Goal: Task Accomplishment & Management: Manage account settings

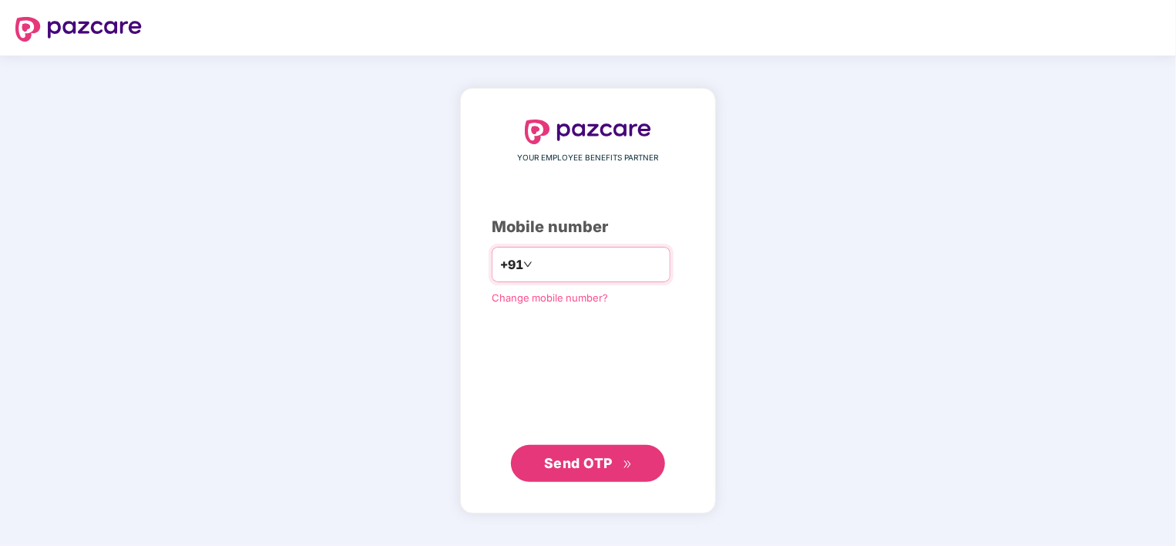
click at [536, 264] on input "**********" at bounding box center [599, 264] width 126 height 25
type input "**********"
click at [612, 459] on span "Send OTP" at bounding box center [578, 463] width 69 height 16
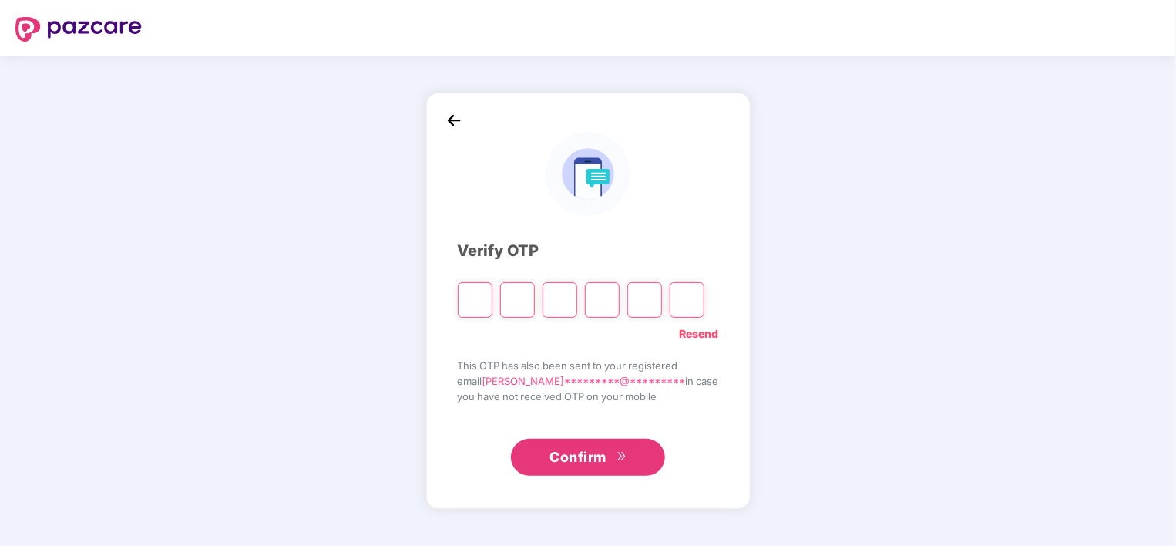
type input "*"
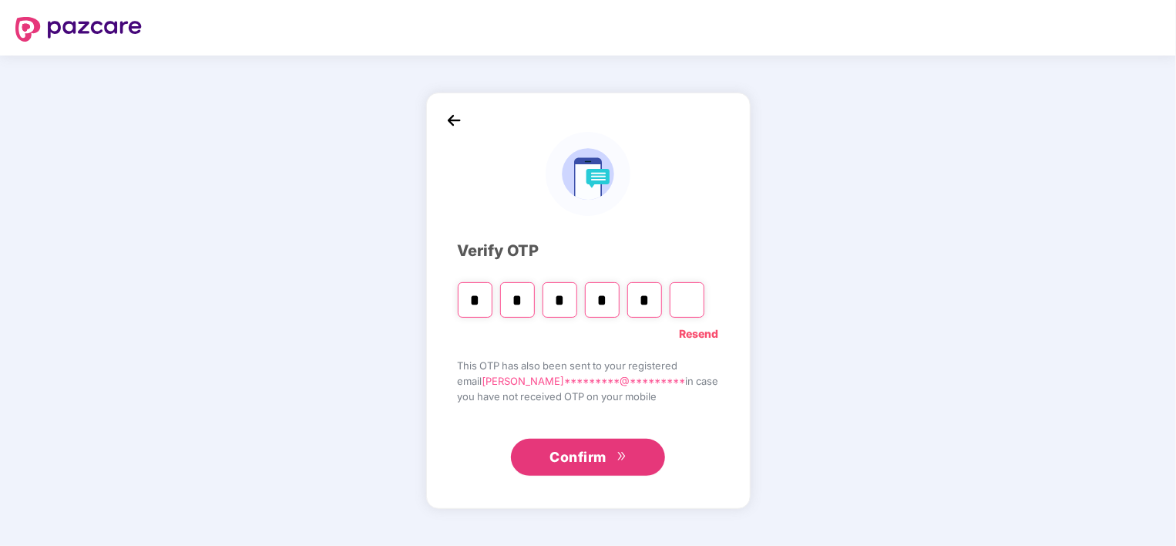
type input "*"
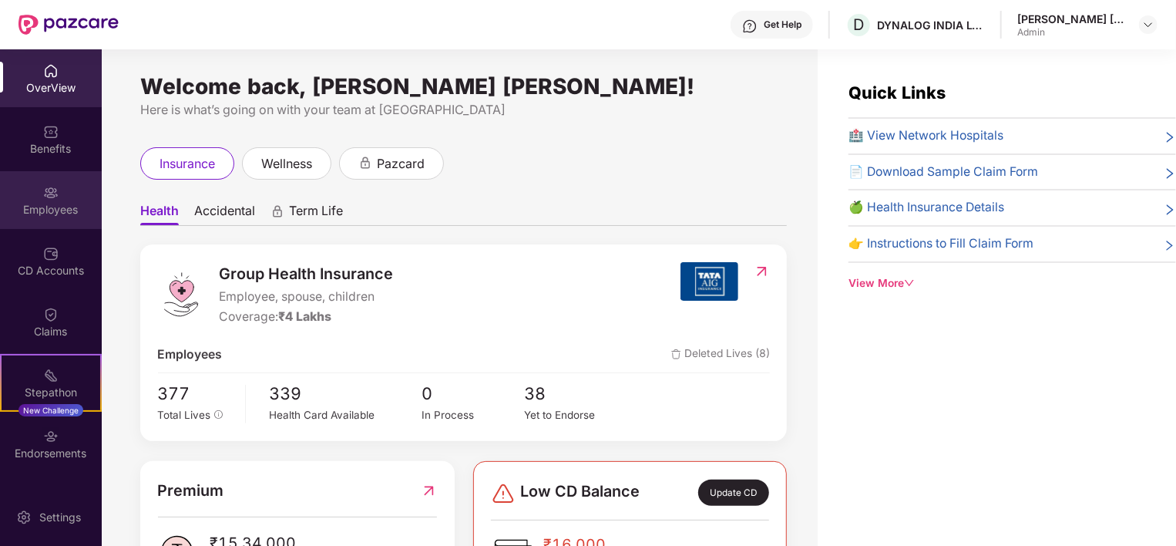
click at [80, 205] on div "Employees" at bounding box center [51, 209] width 102 height 15
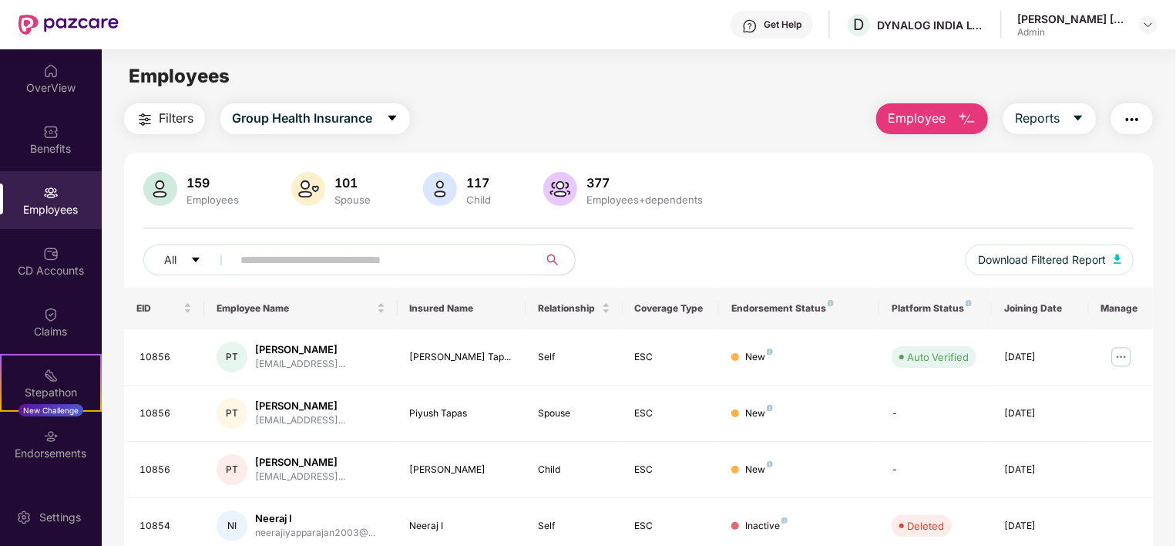
click at [341, 264] on input "text" at bounding box center [379, 259] width 277 height 23
type input "*****"
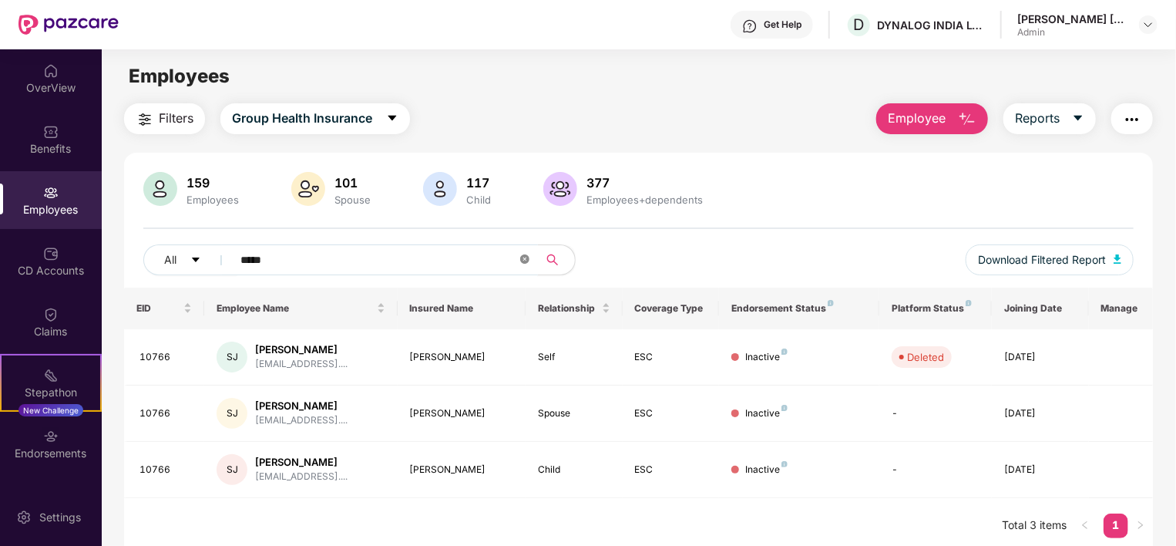
click at [527, 256] on icon "close-circle" at bounding box center [524, 258] width 9 height 9
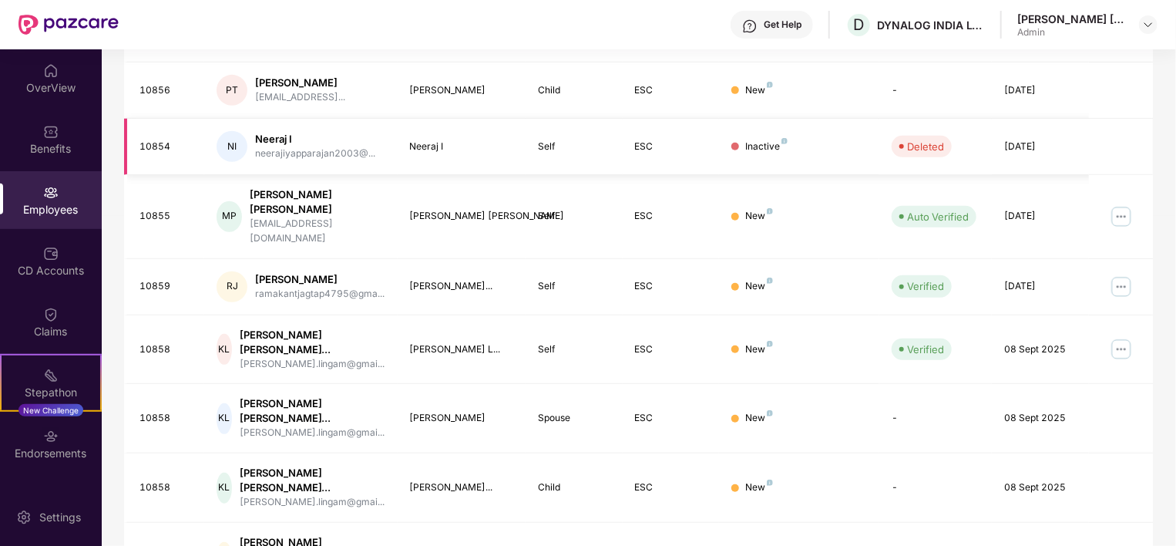
scroll to position [399, 0]
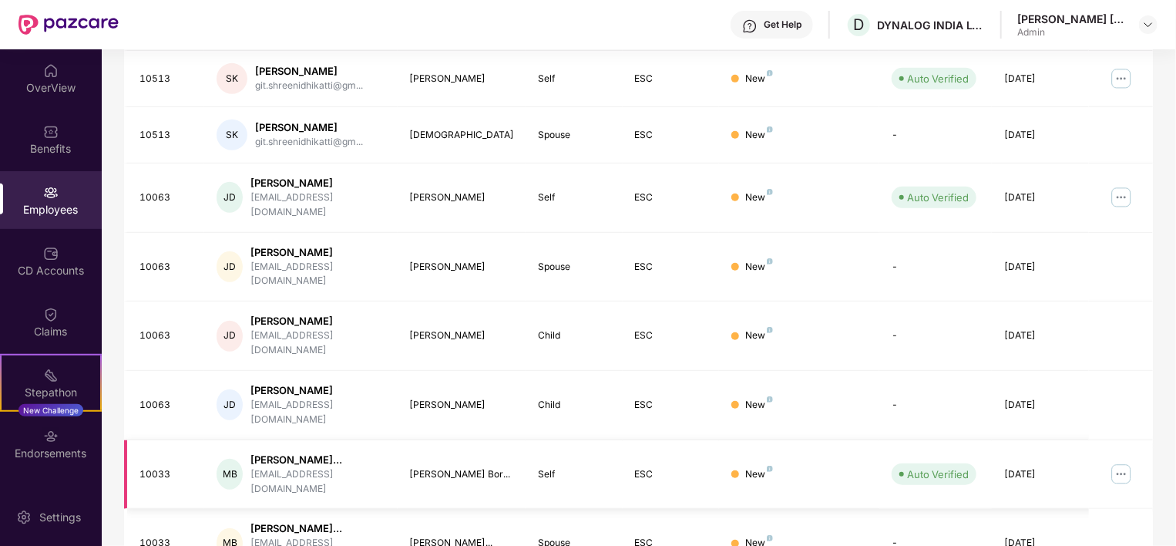
scroll to position [426, 0]
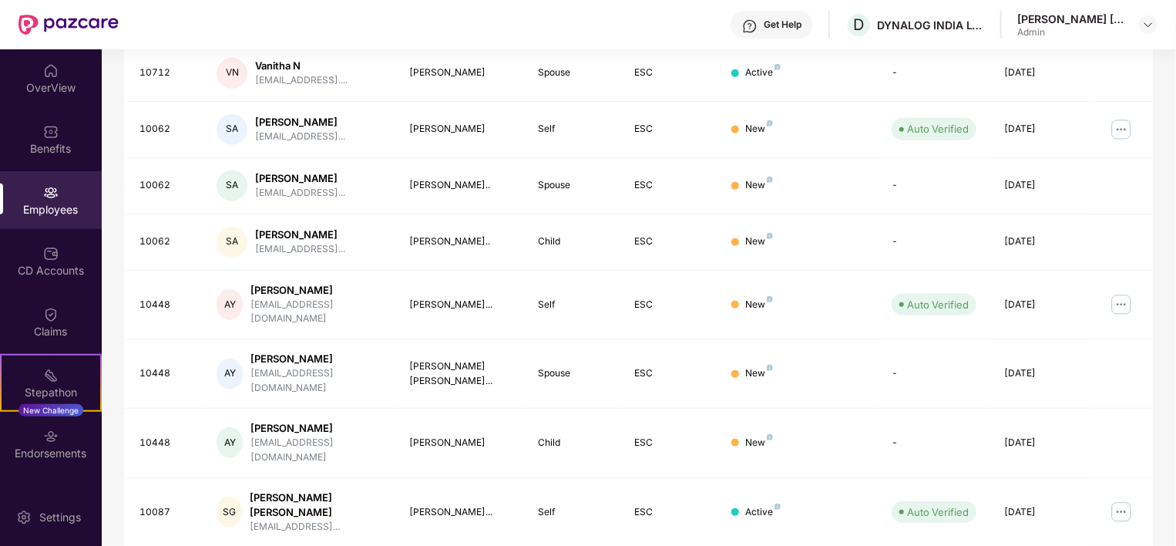
scroll to position [412, 0]
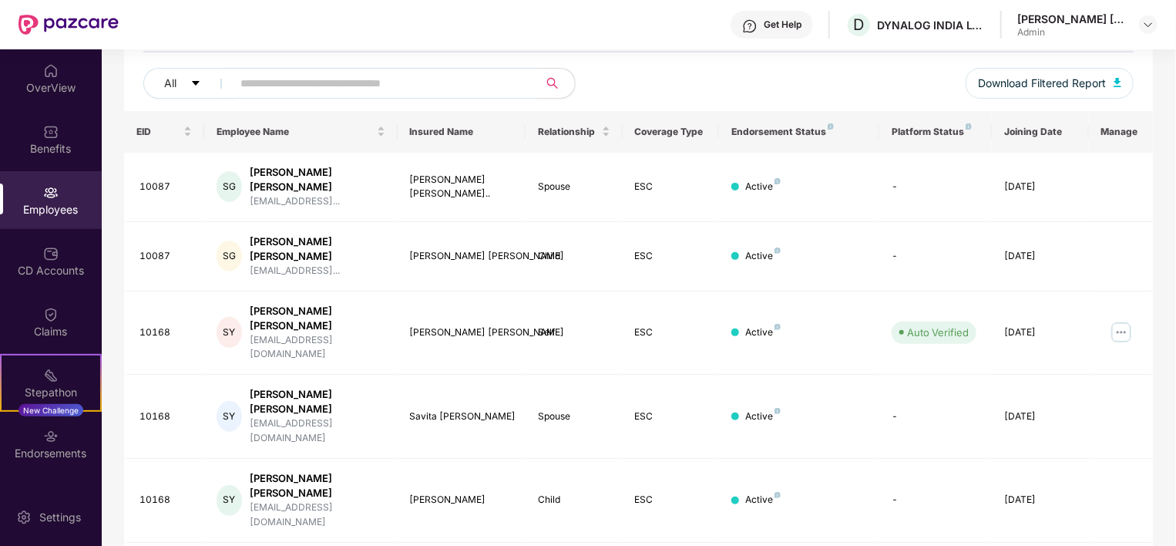
scroll to position [399, 0]
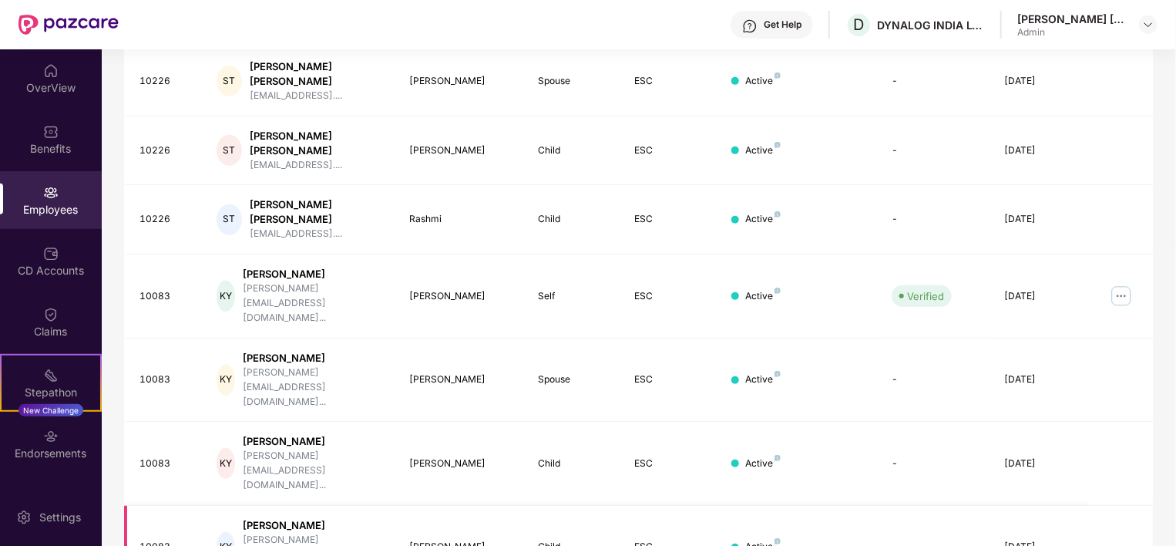
scroll to position [412, 0]
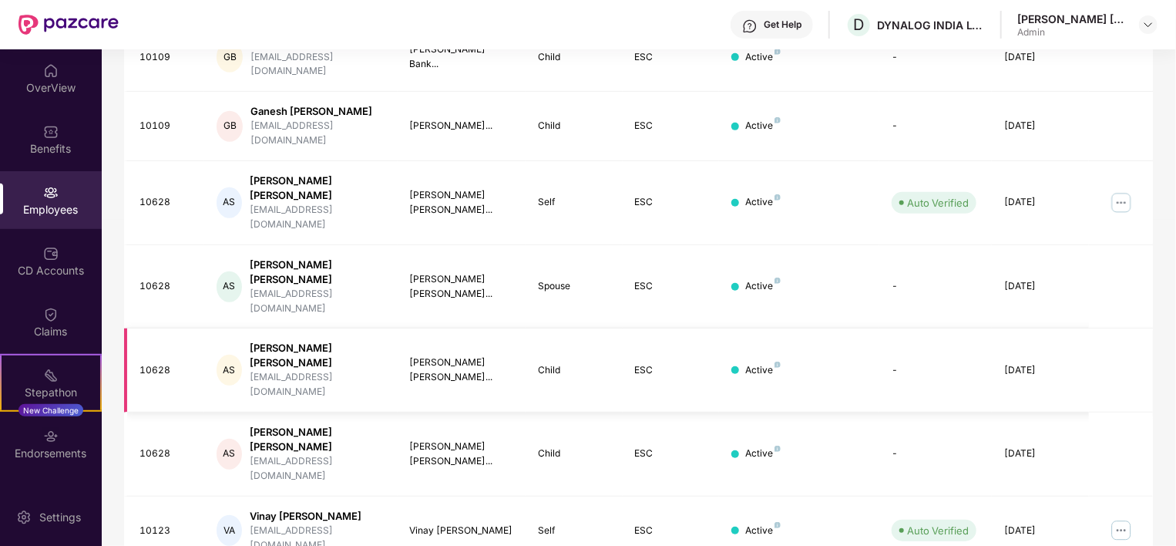
scroll to position [399, 0]
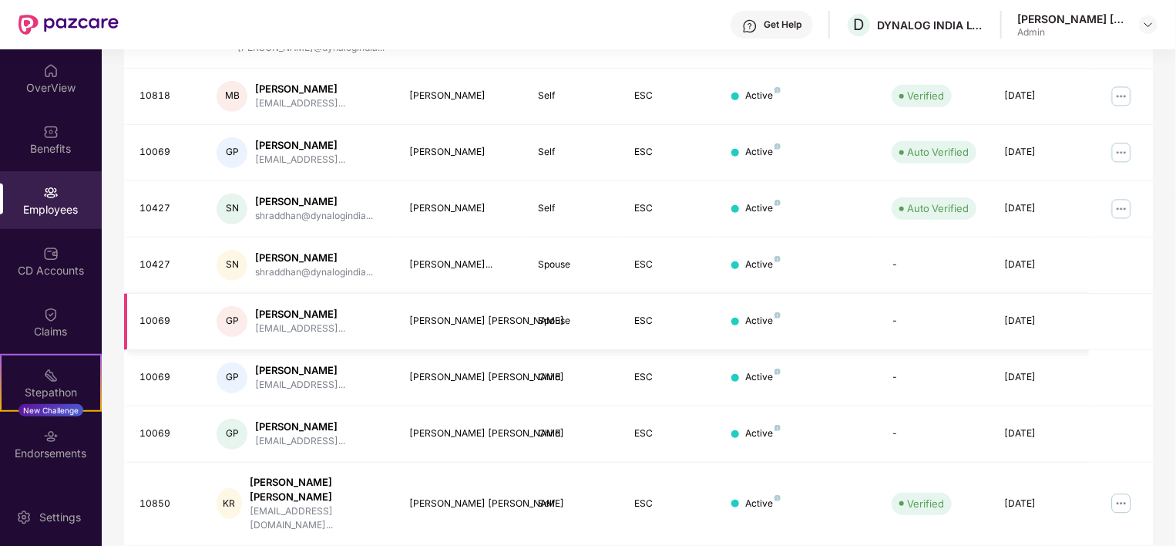
scroll to position [0, 0]
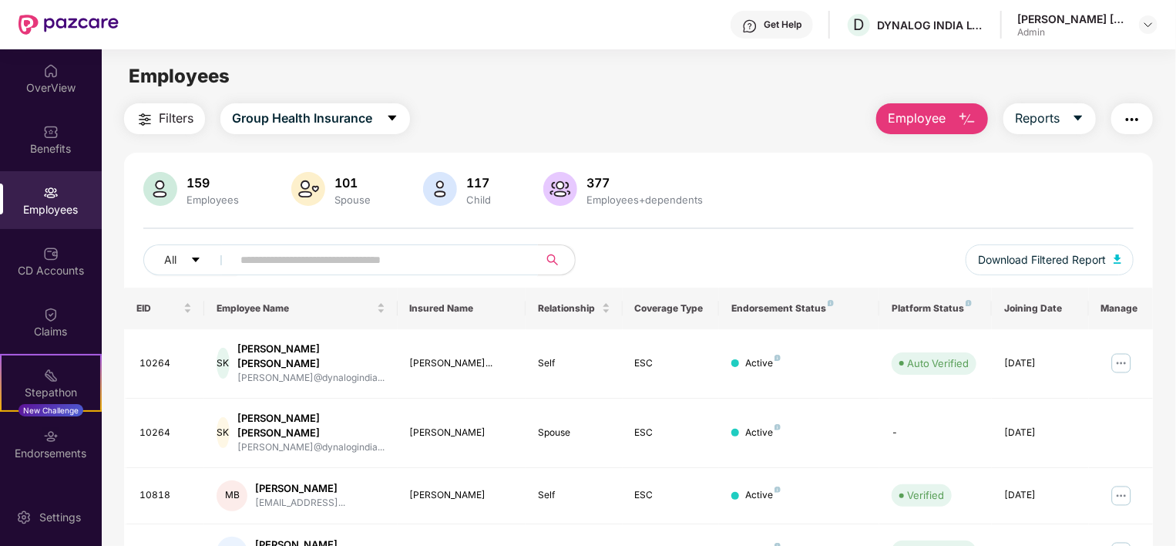
click at [256, 267] on input "text" at bounding box center [379, 259] width 277 height 23
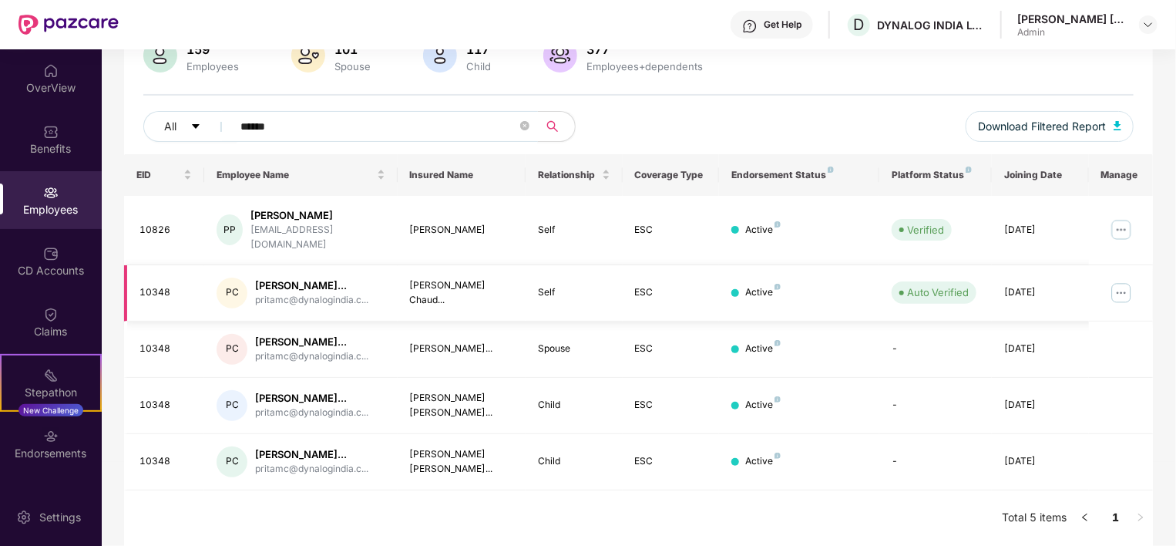
scroll to position [170, 0]
type input "******"
click at [1117, 217] on img at bounding box center [1121, 229] width 25 height 25
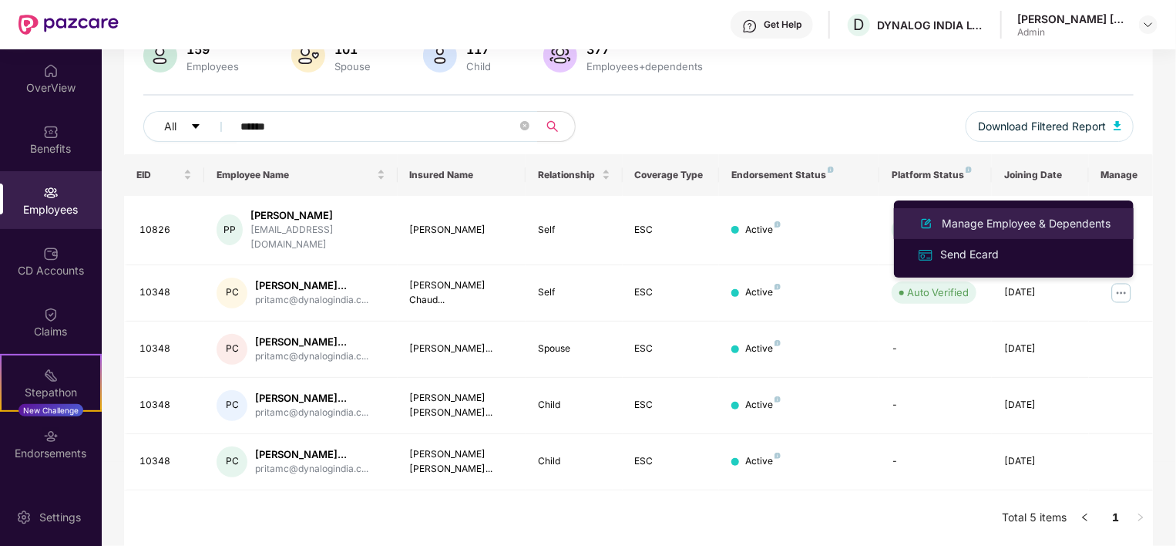
click at [1012, 220] on div "Manage Employee & Dependents" at bounding box center [1026, 223] width 175 height 17
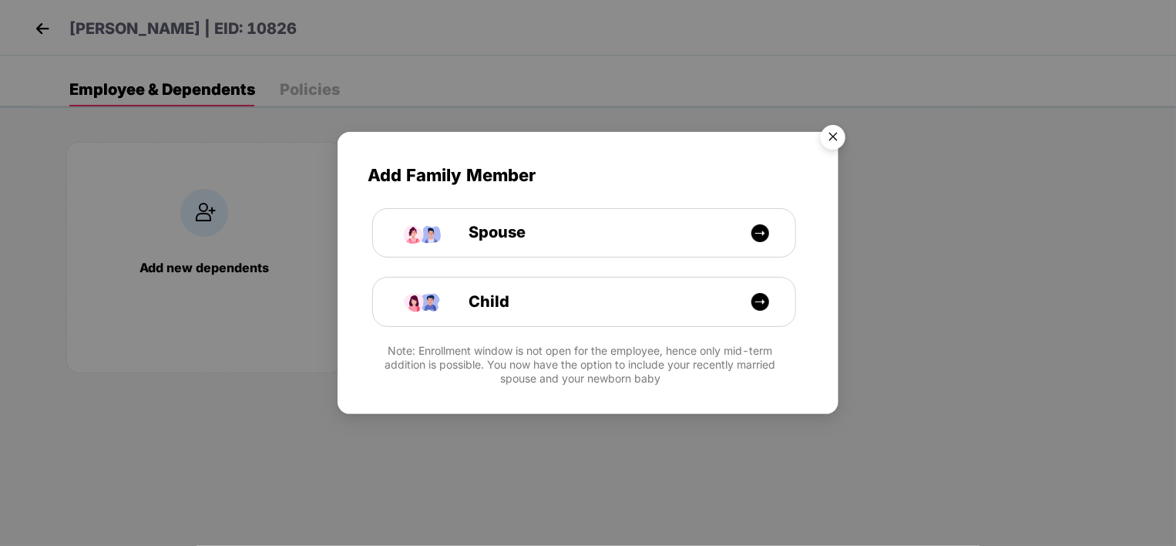
click at [837, 133] on img "Close" at bounding box center [833, 139] width 43 height 43
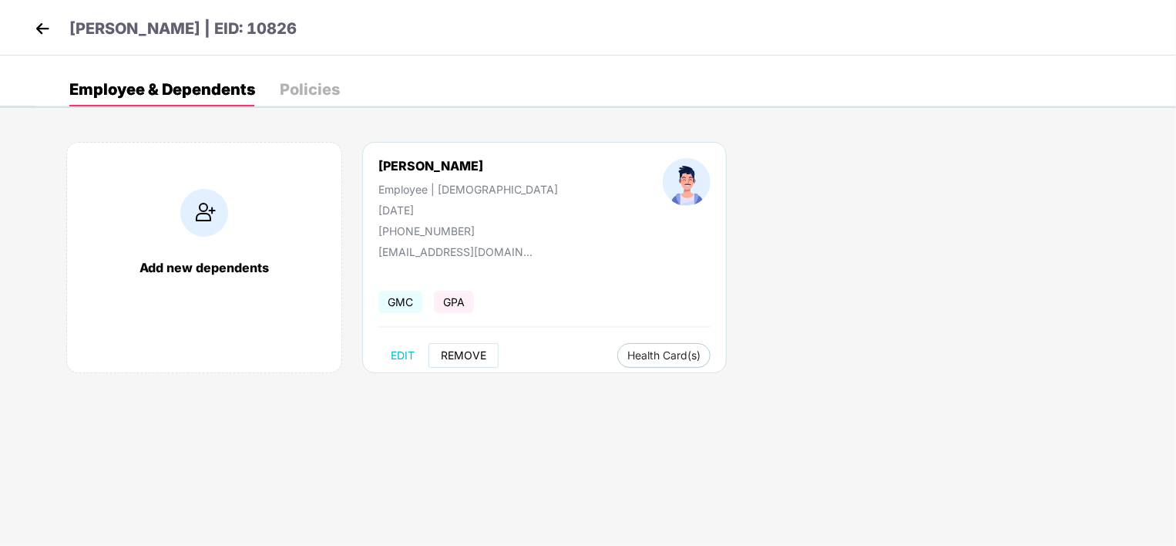
click at [456, 355] on span "REMOVE" at bounding box center [463, 355] width 45 height 12
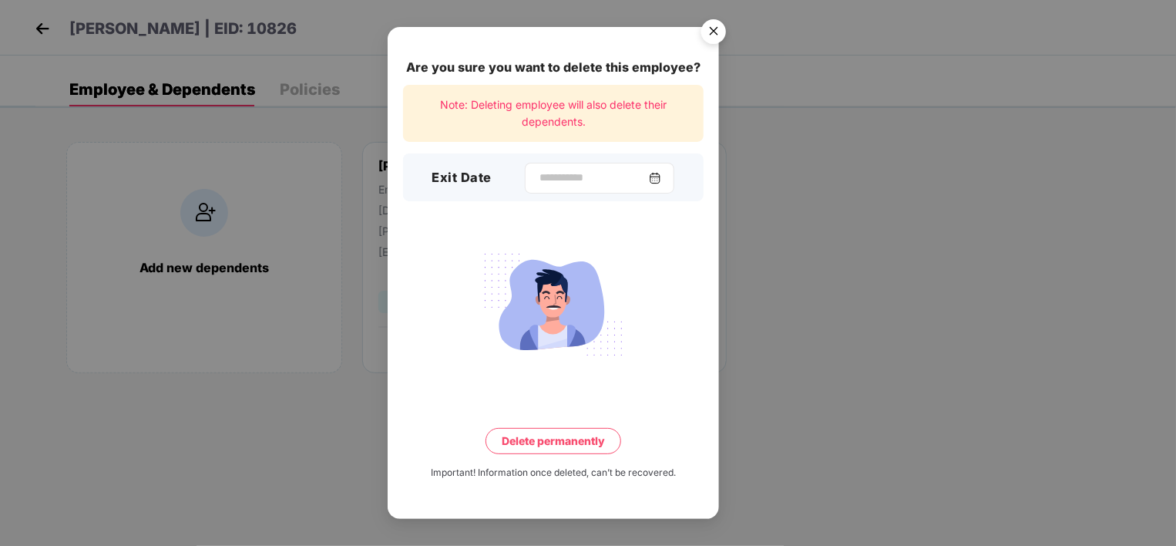
click at [531, 188] on div at bounding box center [600, 178] width 150 height 31
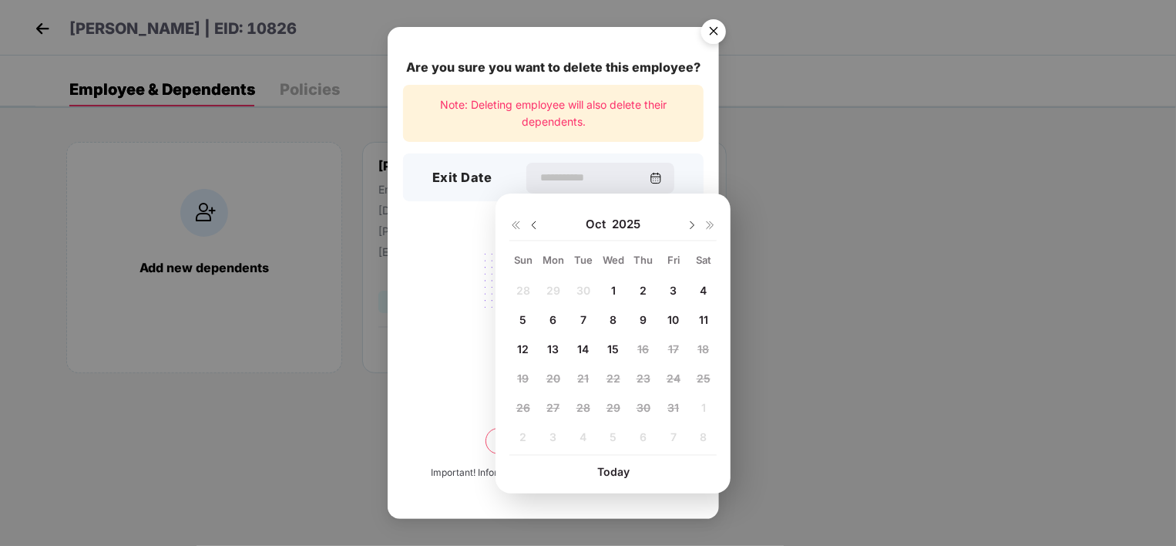
click at [579, 321] on div "7" at bounding box center [583, 319] width 23 height 23
type input "**********"
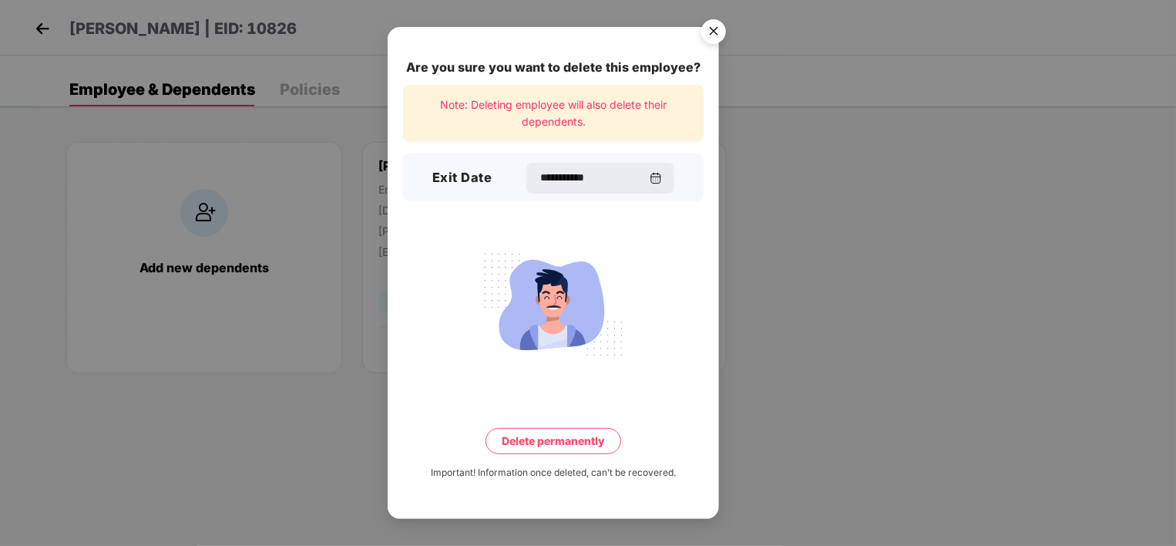
click at [564, 439] on button "Delete permanently" at bounding box center [554, 441] width 136 height 26
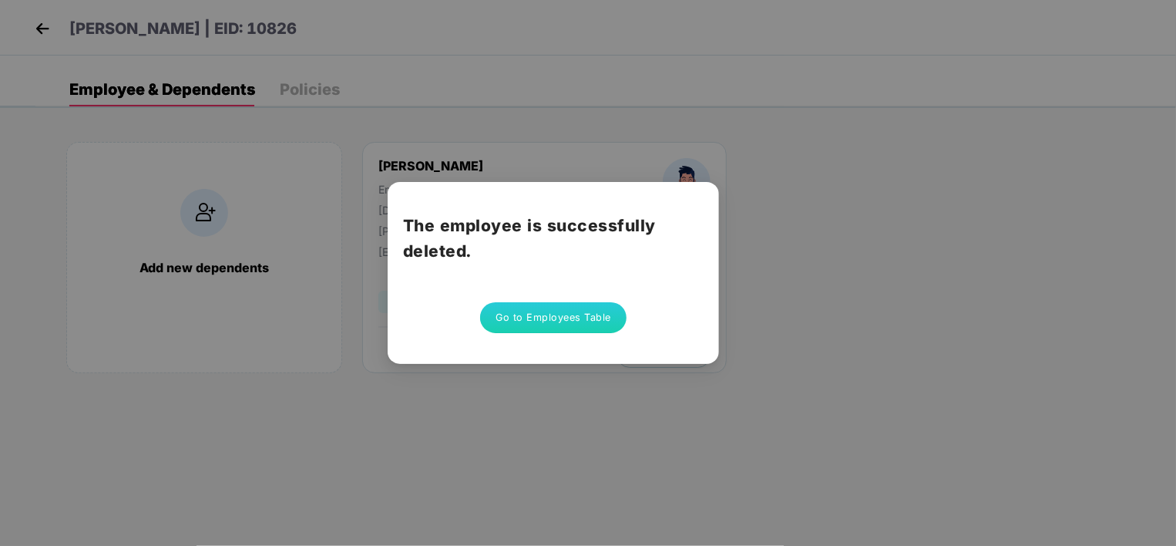
click at [604, 308] on button "Go to Employees Table" at bounding box center [553, 317] width 146 height 31
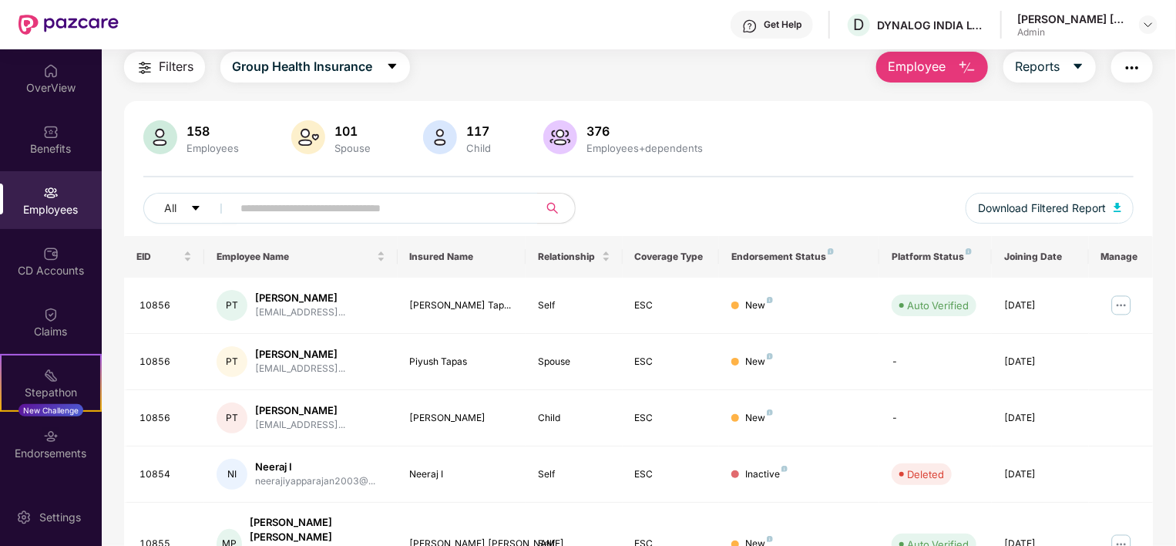
scroll to position [52, 0]
click at [374, 201] on input "text" at bounding box center [379, 207] width 277 height 23
type input "*"
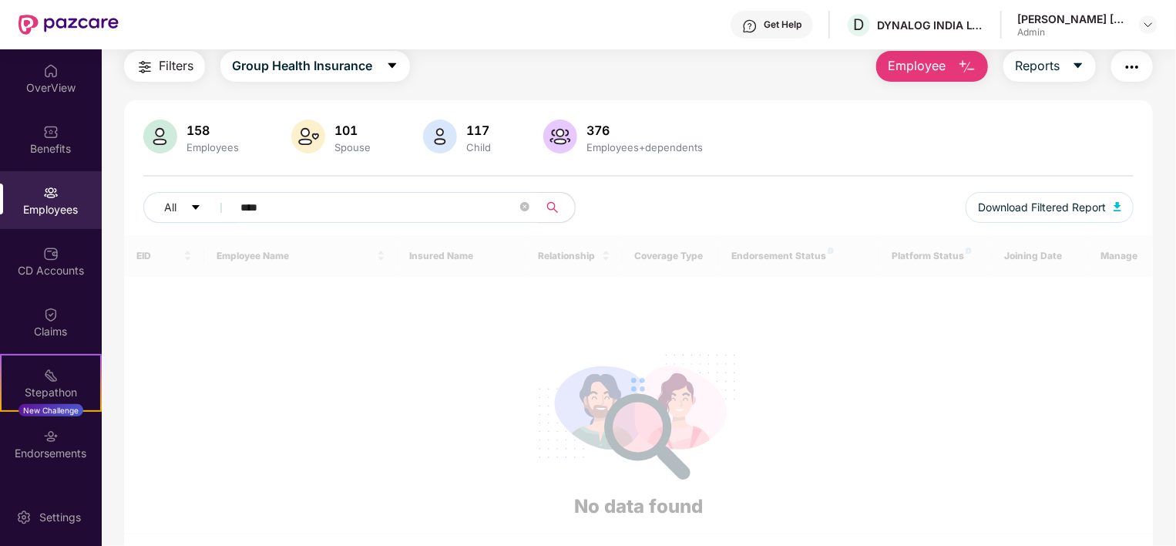
scroll to position [49, 0]
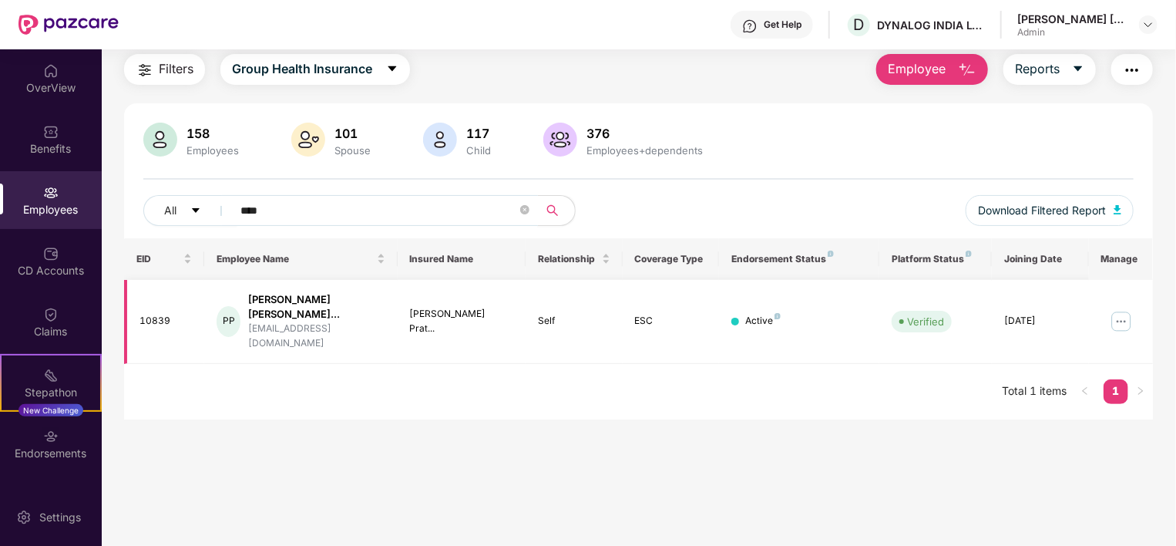
type input "****"
click at [1118, 312] on img at bounding box center [1121, 321] width 25 height 25
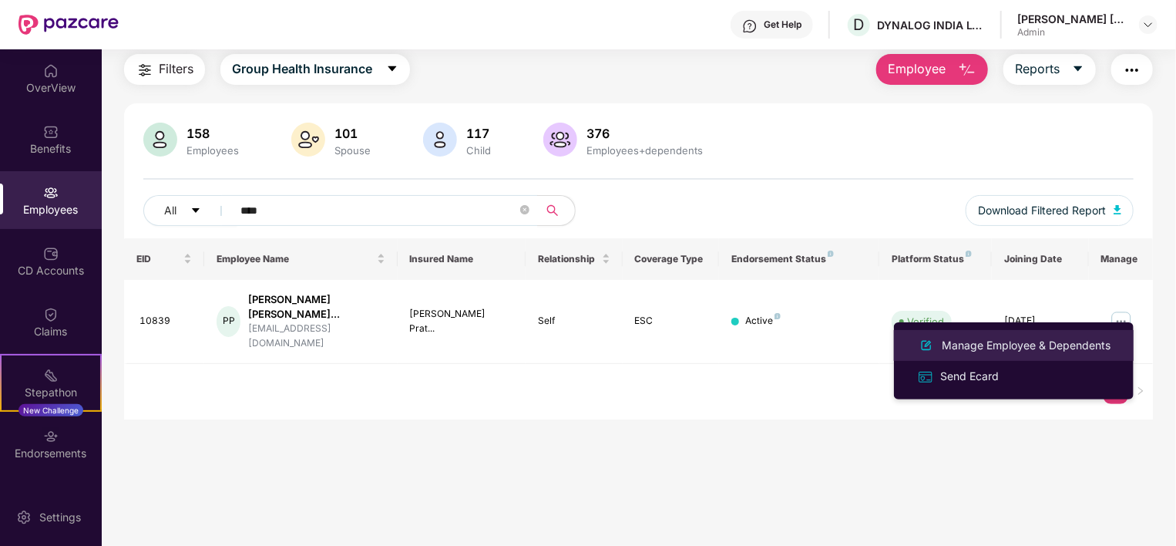
click at [1071, 338] on div "Manage Employee & Dependents" at bounding box center [1026, 345] width 175 height 17
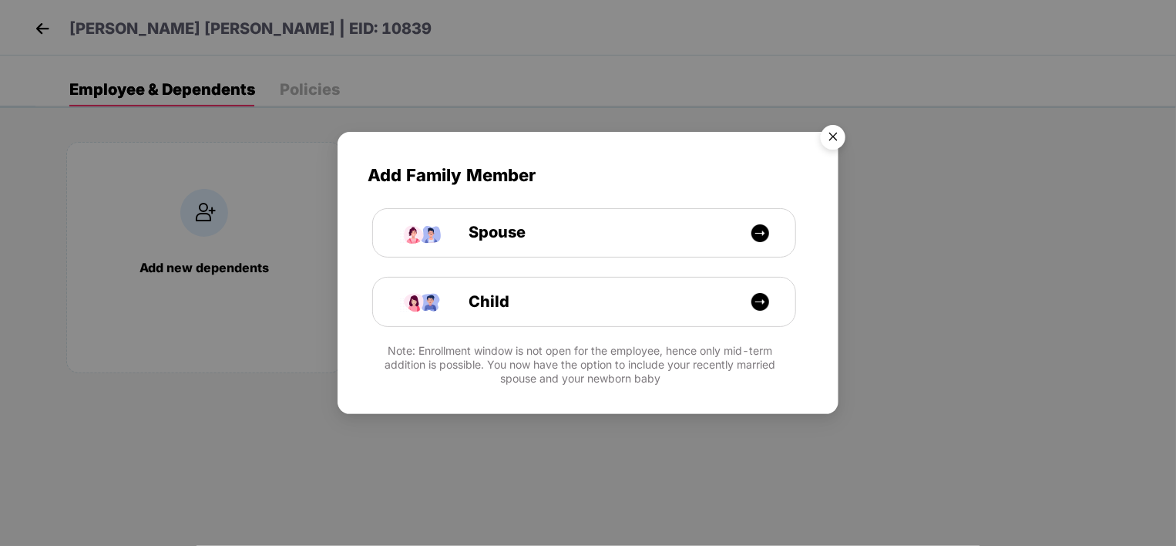
click at [835, 130] on img "Close" at bounding box center [833, 139] width 43 height 43
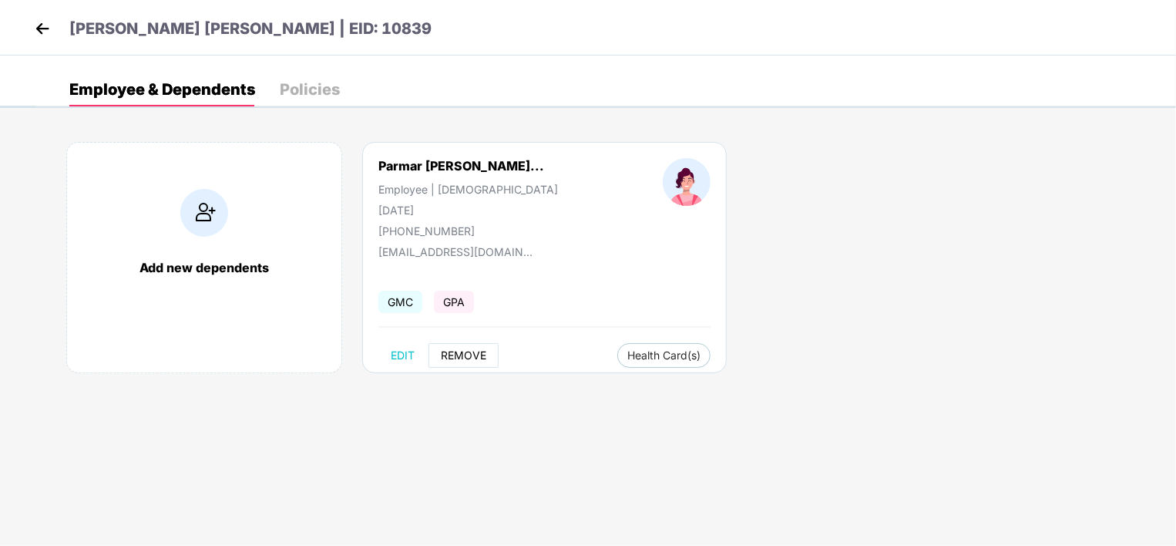
click at [457, 355] on span "REMOVE" at bounding box center [463, 355] width 45 height 12
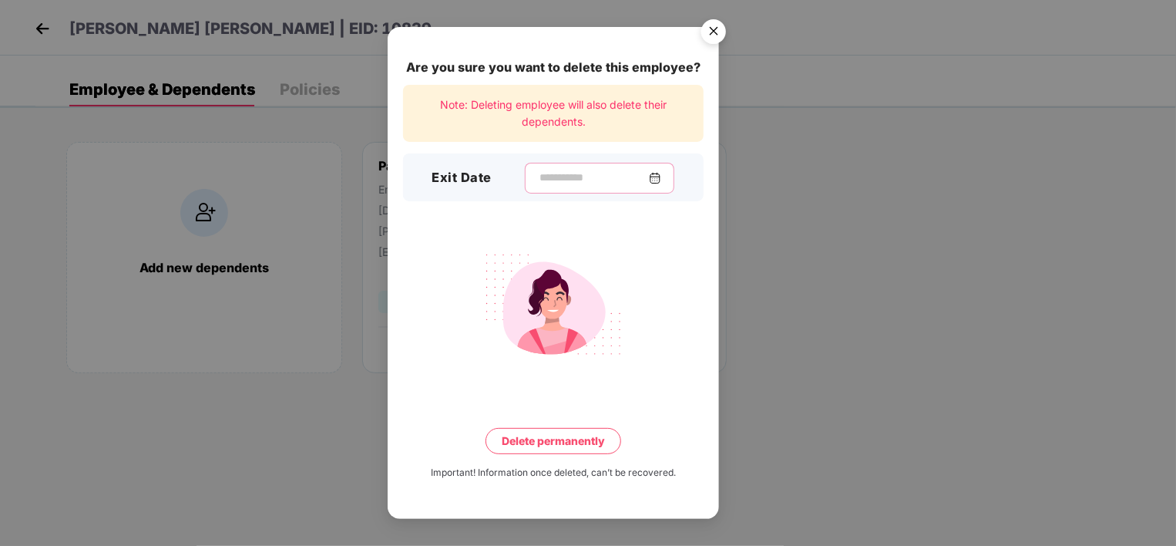
click at [634, 173] on input at bounding box center [593, 178] width 111 height 16
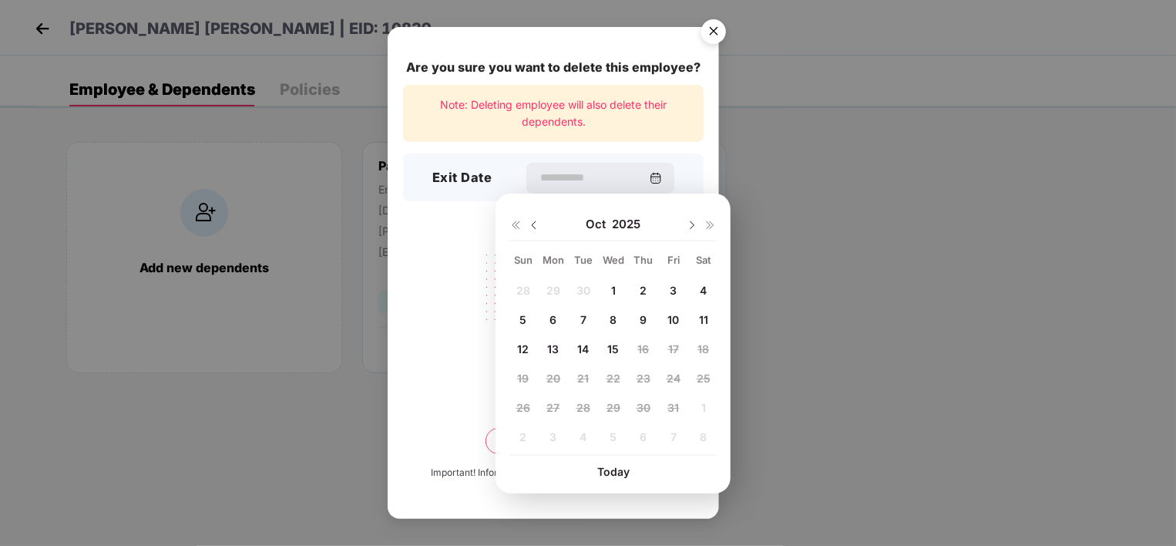
click at [577, 284] on div "28 29 30 1 2 3 4 5 6 7 8 9 10 11 12 13 14 15 16 17 18 19 20 21 22 23 24 25 26 2…" at bounding box center [613, 366] width 207 height 176
click at [530, 228] on img at bounding box center [534, 225] width 12 height 12
click at [585, 410] on span "30" at bounding box center [584, 407] width 14 height 13
type input "**********"
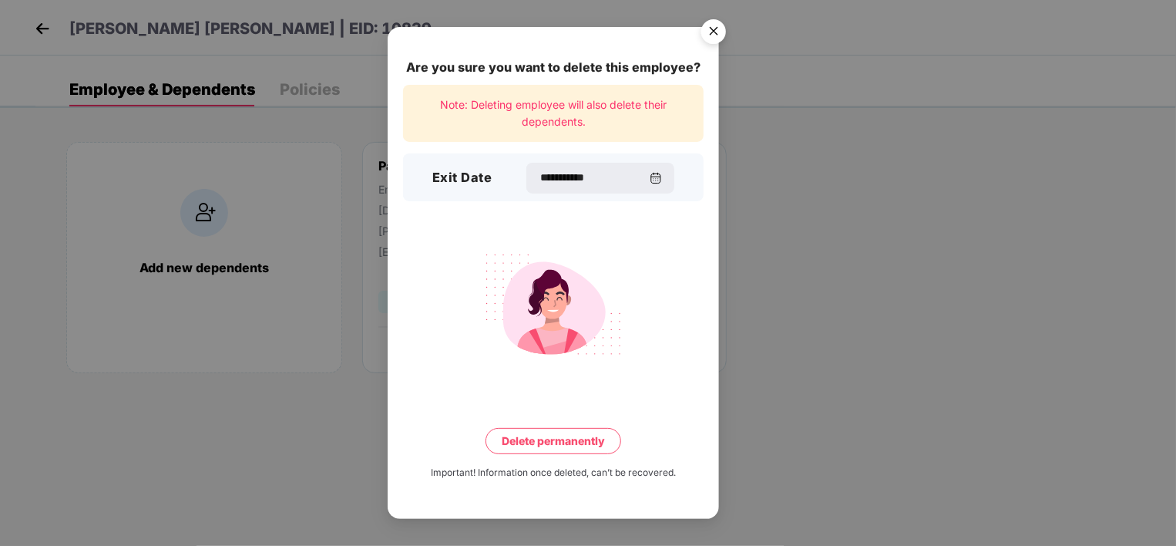
click at [557, 442] on button "Delete permanently" at bounding box center [554, 441] width 136 height 26
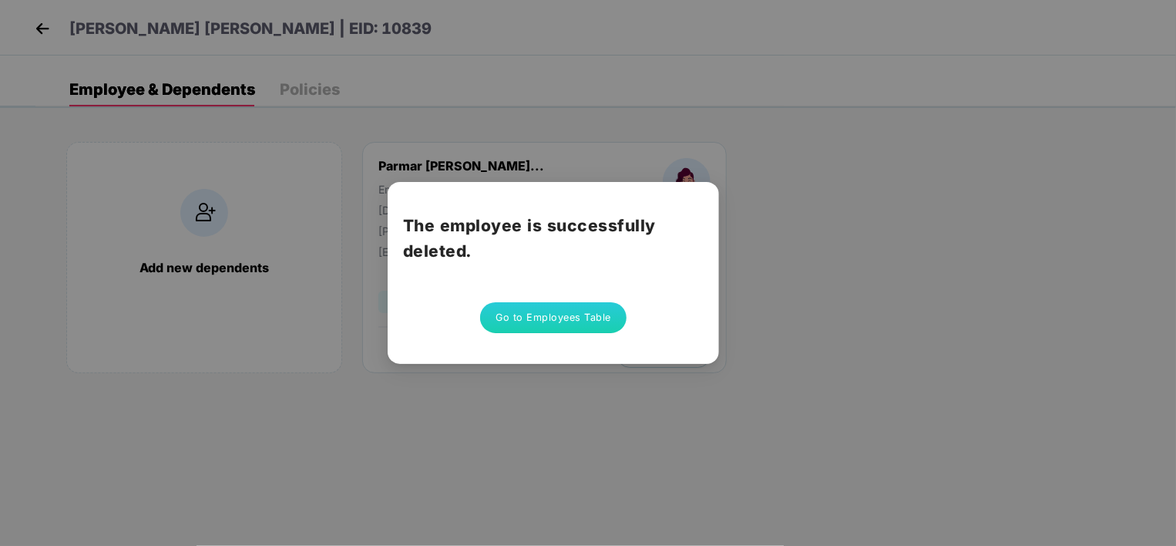
click at [574, 319] on button "Go to Employees Table" at bounding box center [553, 317] width 146 height 31
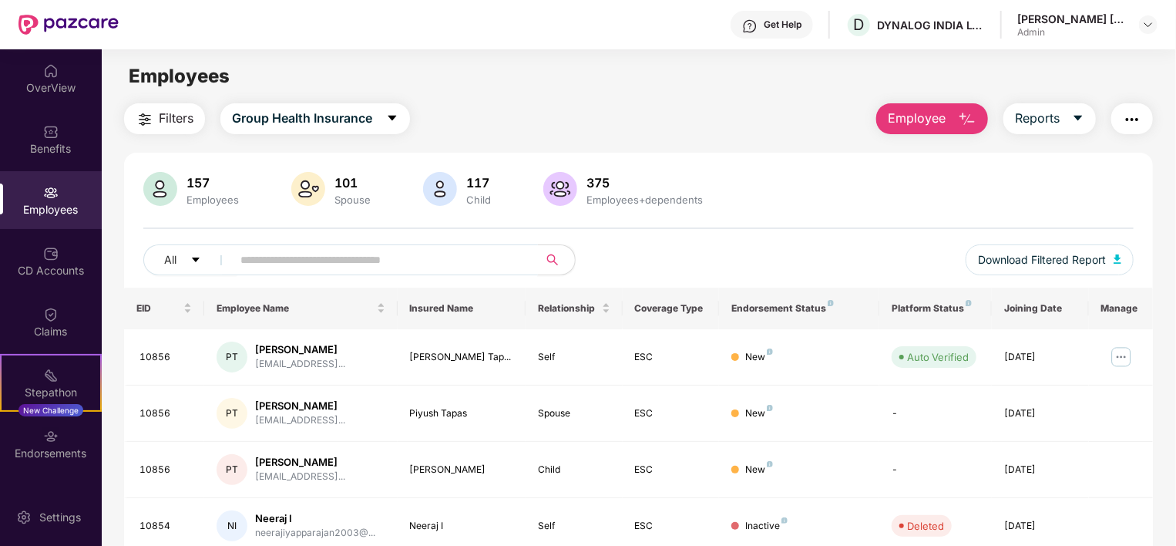
click at [432, 268] on input "text" at bounding box center [379, 259] width 277 height 23
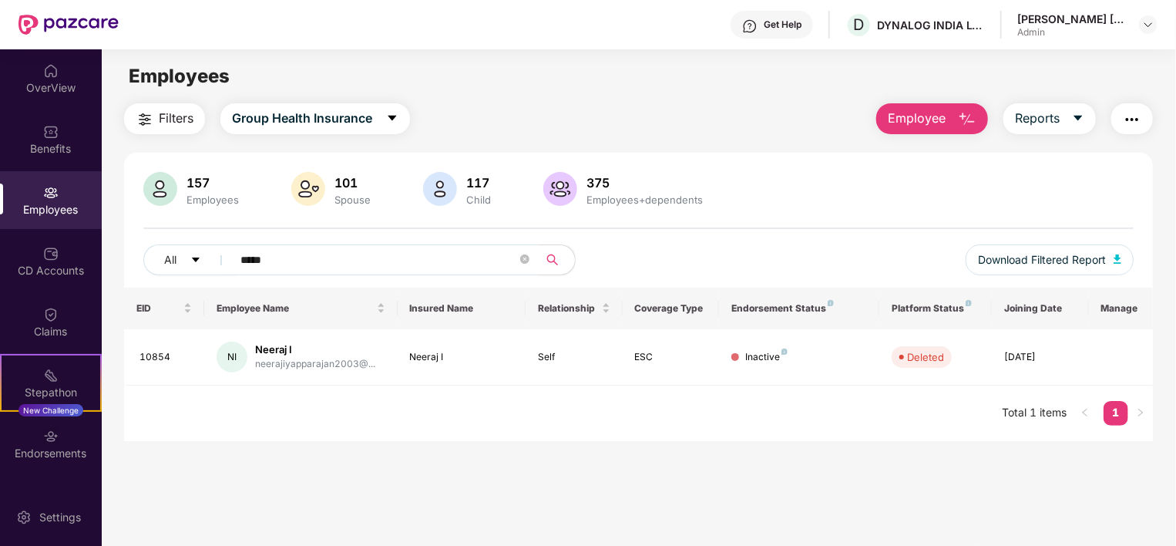
type input "******"
click at [524, 261] on icon "close-circle" at bounding box center [524, 258] width 9 height 9
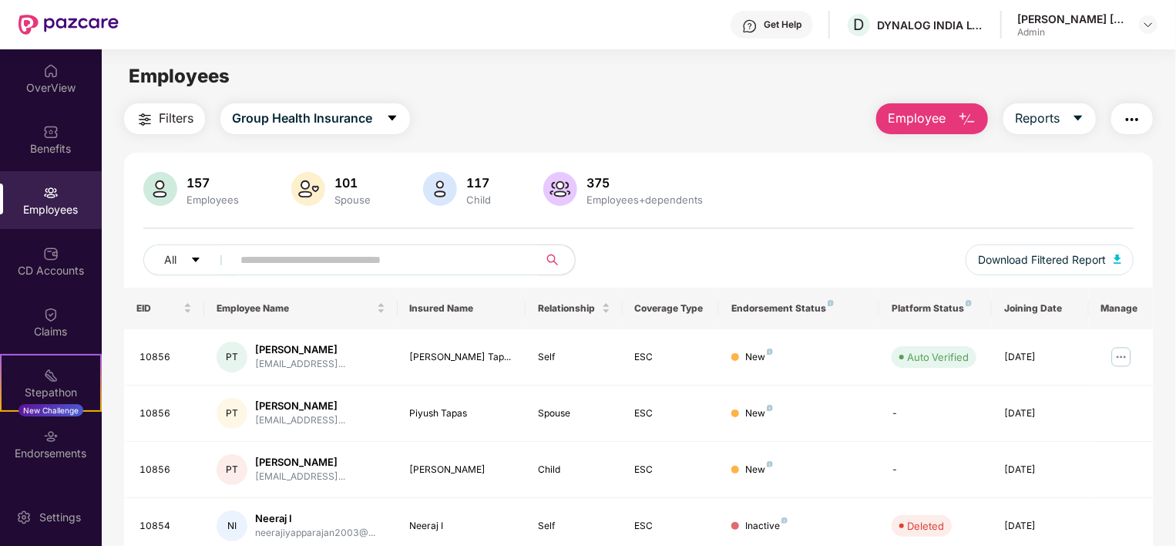
click at [788, 237] on div "157 Employees 101 Spouse 117 Child 375 Employees+dependents All Download Filter…" at bounding box center [638, 230] width 1029 height 116
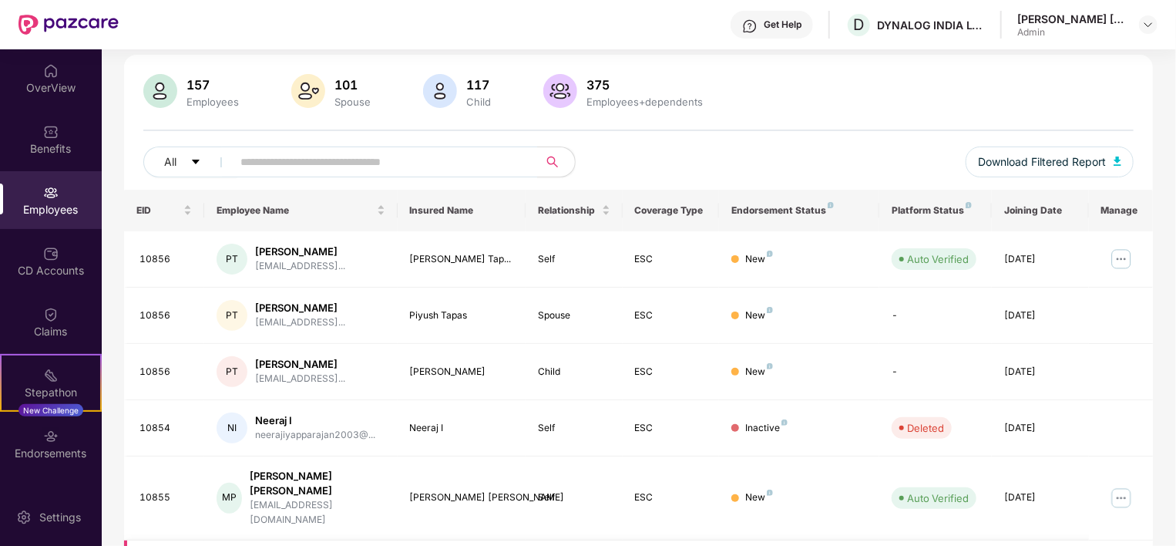
scroll to position [96, 0]
click at [738, 137] on div "157 Employees 101 Spouse 117 Child 375 Employees+dependents All Download Filter…" at bounding box center [638, 134] width 1029 height 116
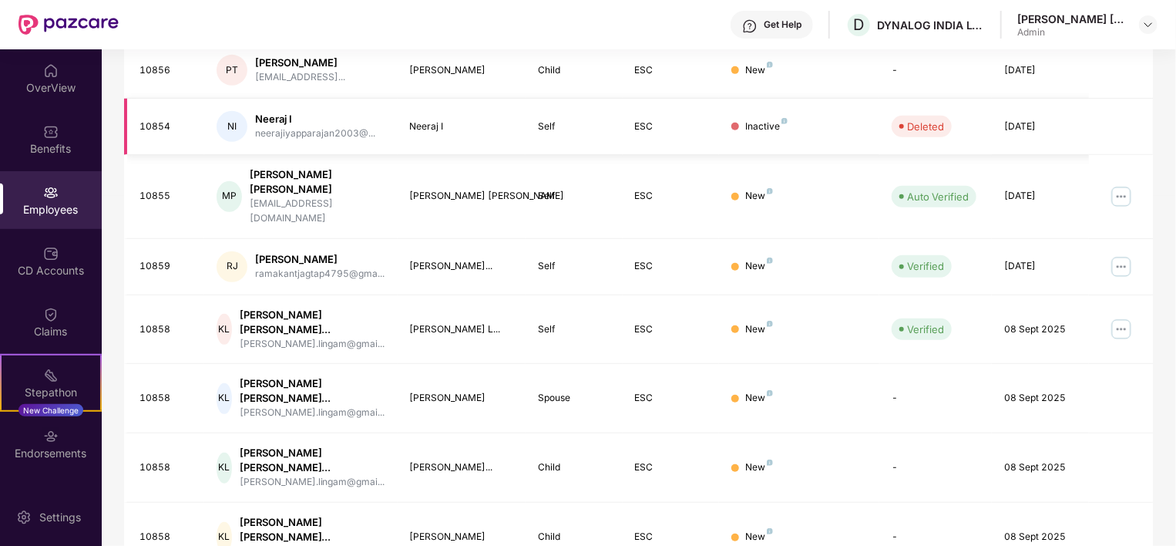
scroll to position [0, 0]
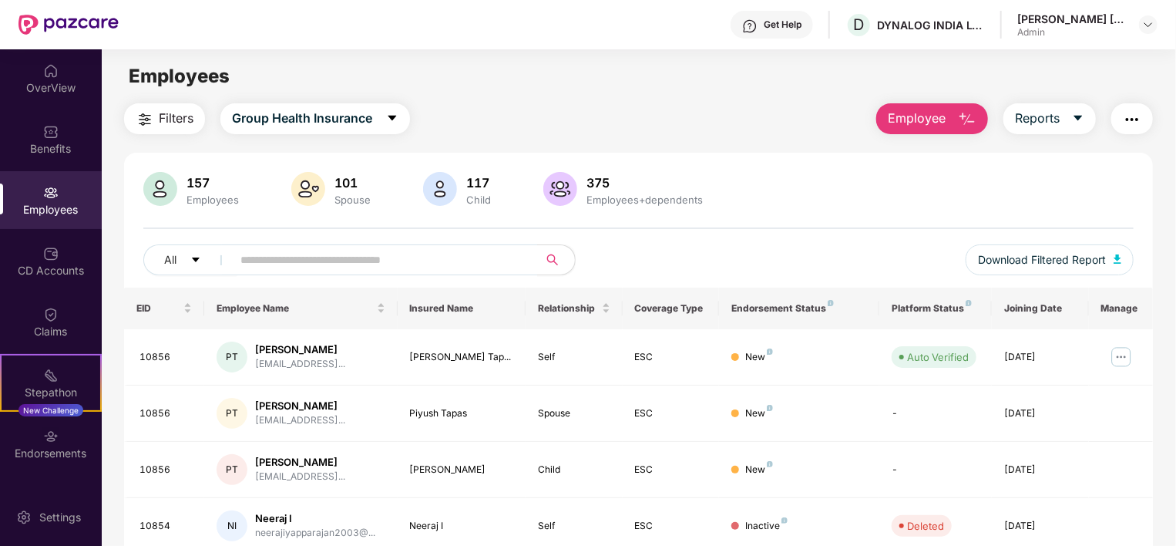
click at [278, 241] on div "157 Employees 101 Spouse 117 Child 375 Employees+dependents All Download Filter…" at bounding box center [638, 230] width 1029 height 116
click at [274, 255] on input "text" at bounding box center [379, 259] width 277 height 23
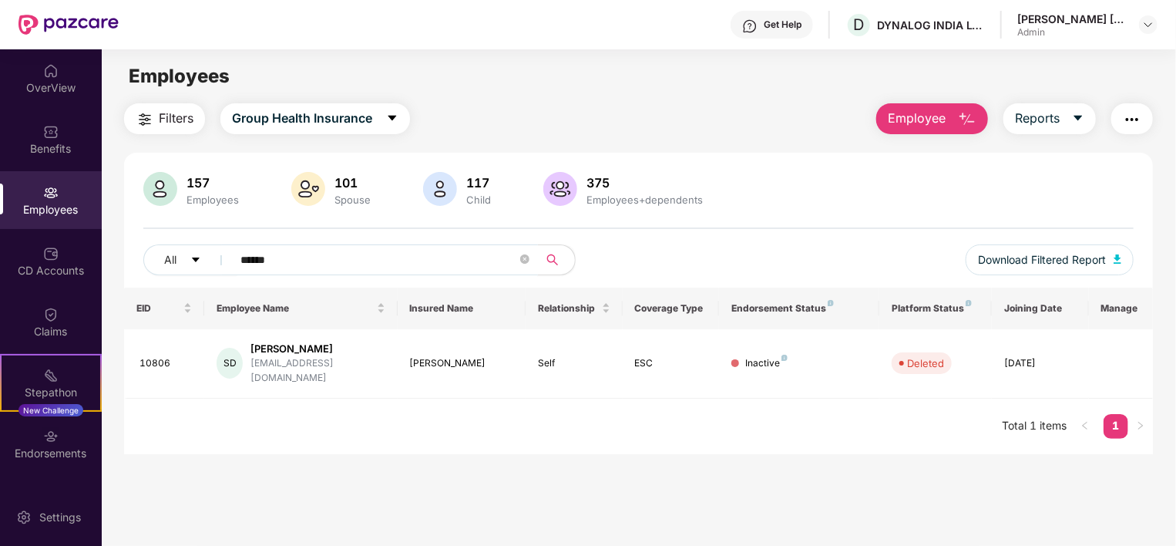
click at [512, 258] on input "******" at bounding box center [379, 259] width 277 height 23
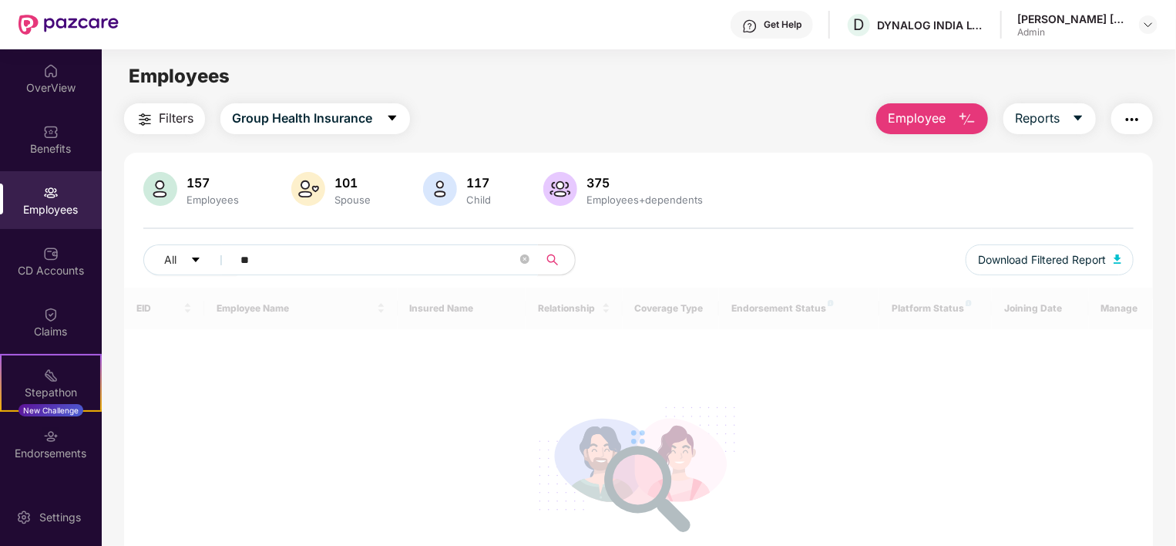
type input "*"
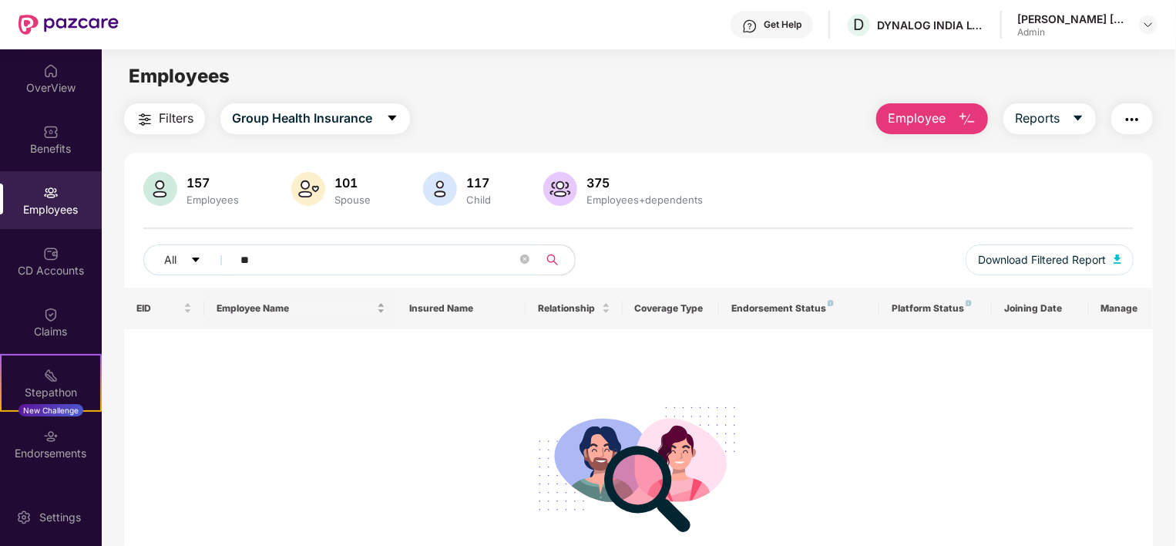
type input "*"
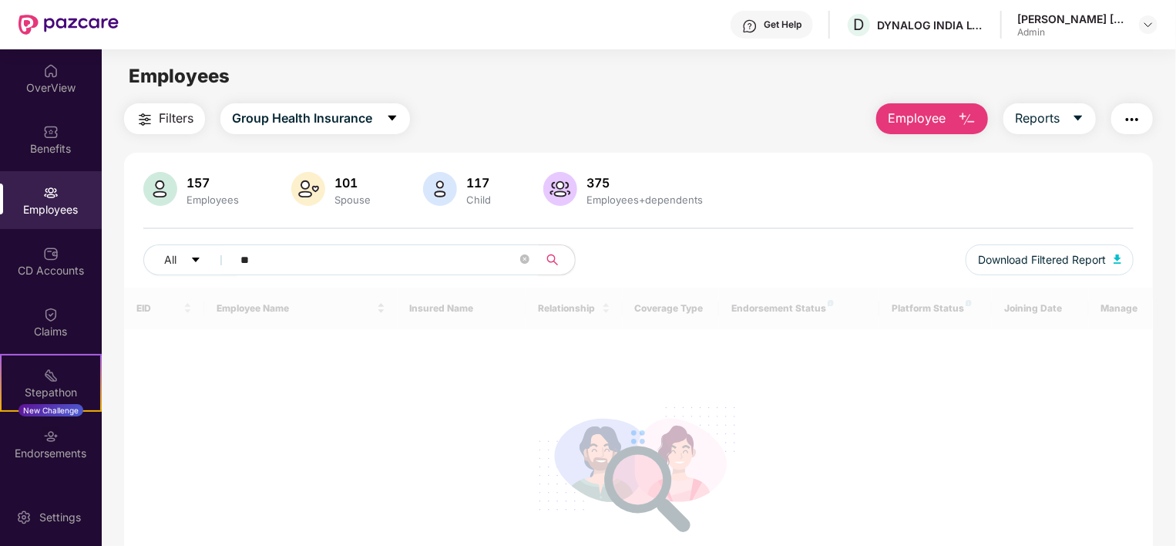
type input "*"
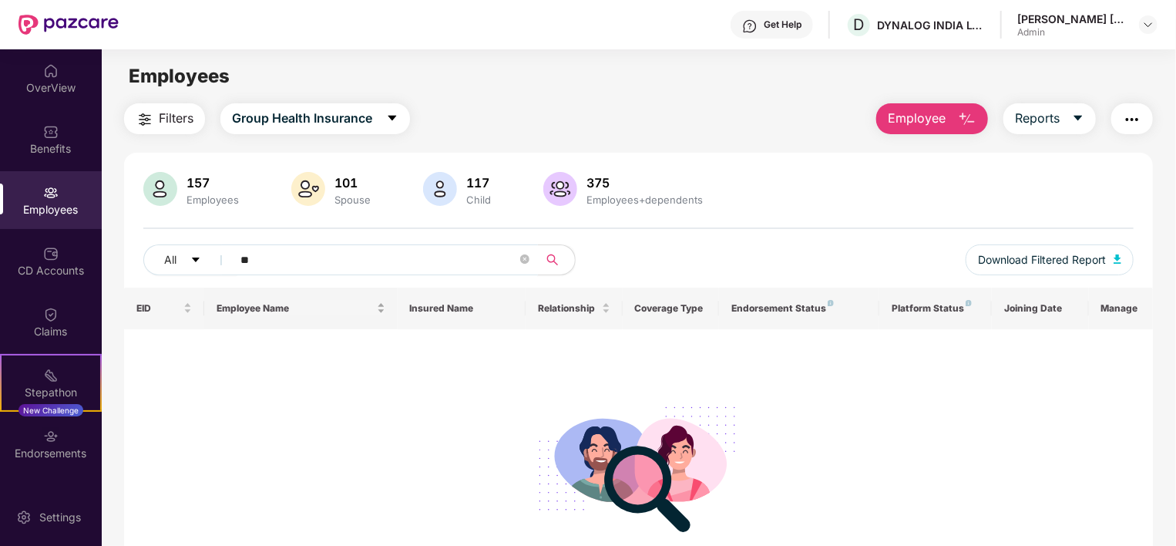
type input "*"
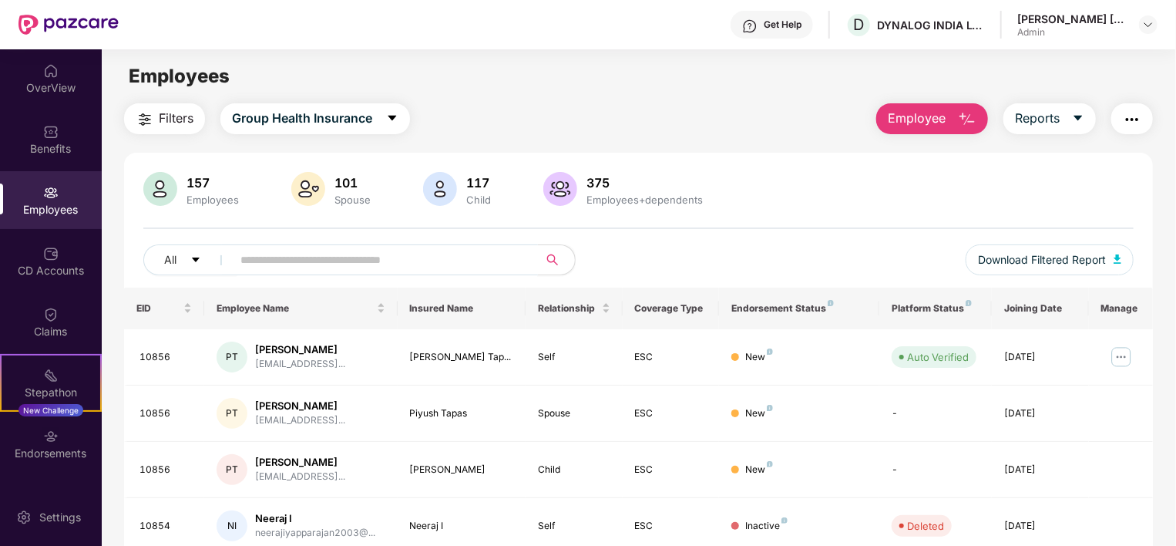
click at [1146, 14] on div "[PERSON_NAME] [PERSON_NAME] Admin" at bounding box center [1088, 25] width 140 height 27
click at [1148, 25] on img at bounding box center [1148, 25] width 12 height 12
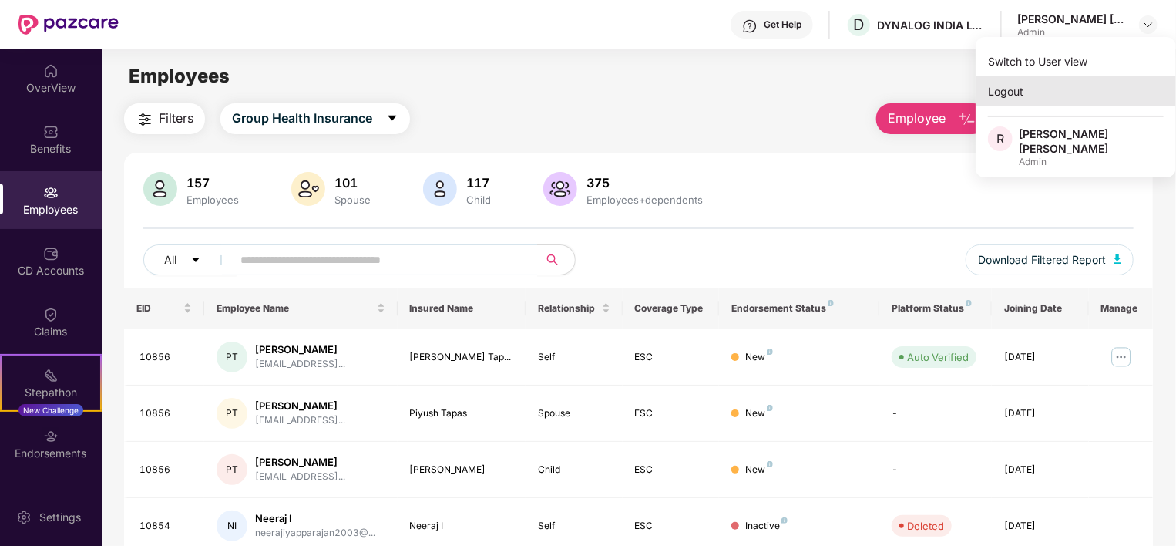
click at [999, 90] on div "Logout" at bounding box center [1076, 91] width 200 height 30
